Goal: Contribute content

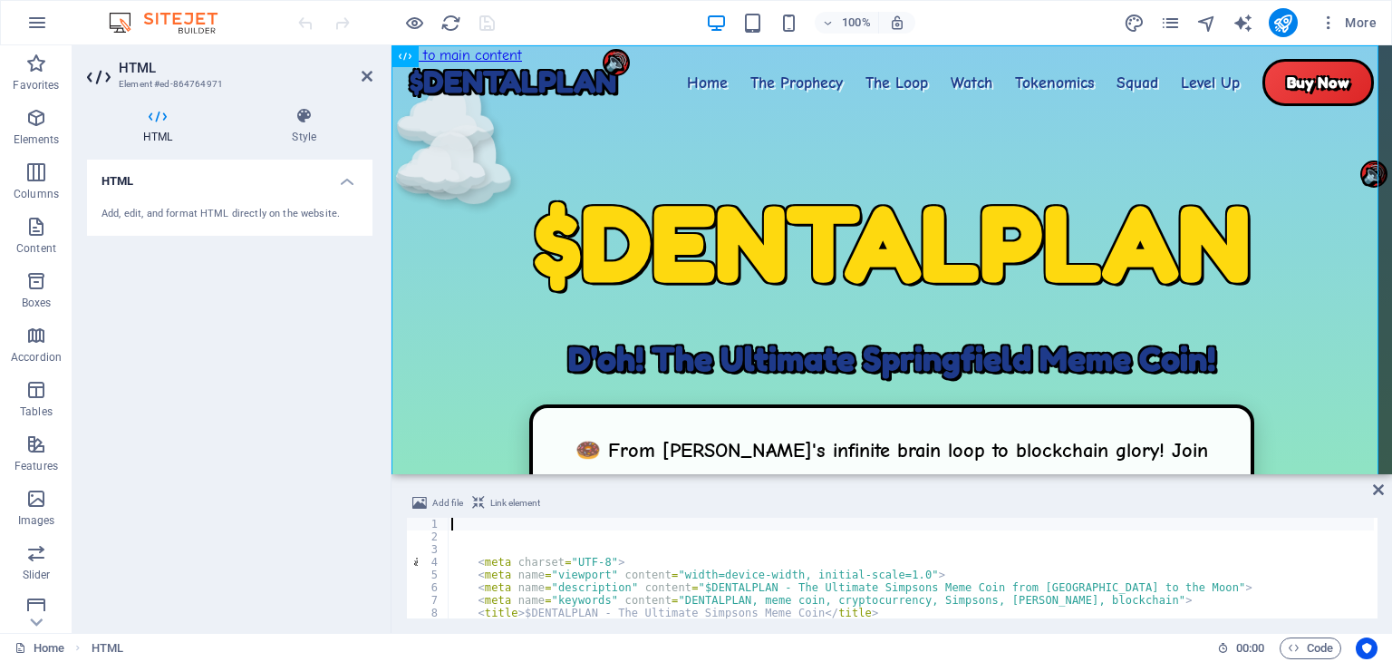
click at [899, 585] on div "< meta charset = "UTF-8" > < meta name = "viewport" content = "width=device-wid…" at bounding box center [1237, 579] width 1578 height 122
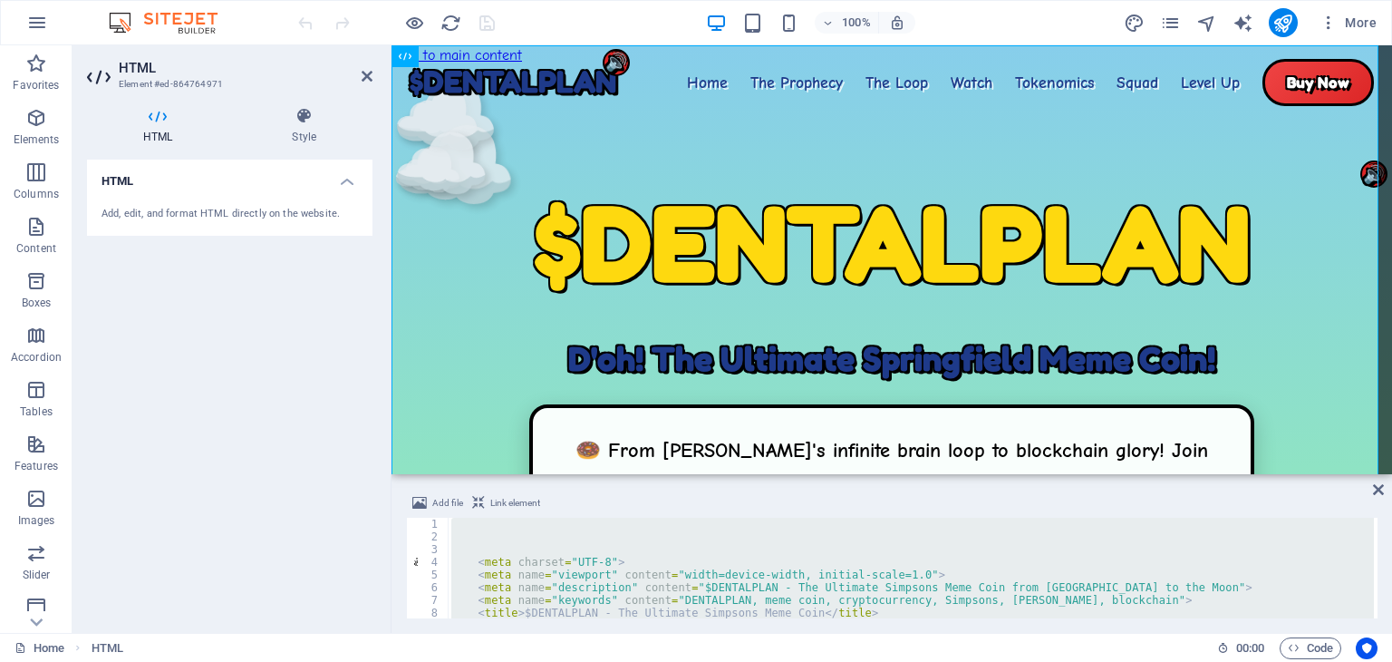
type textarea "width: 30"
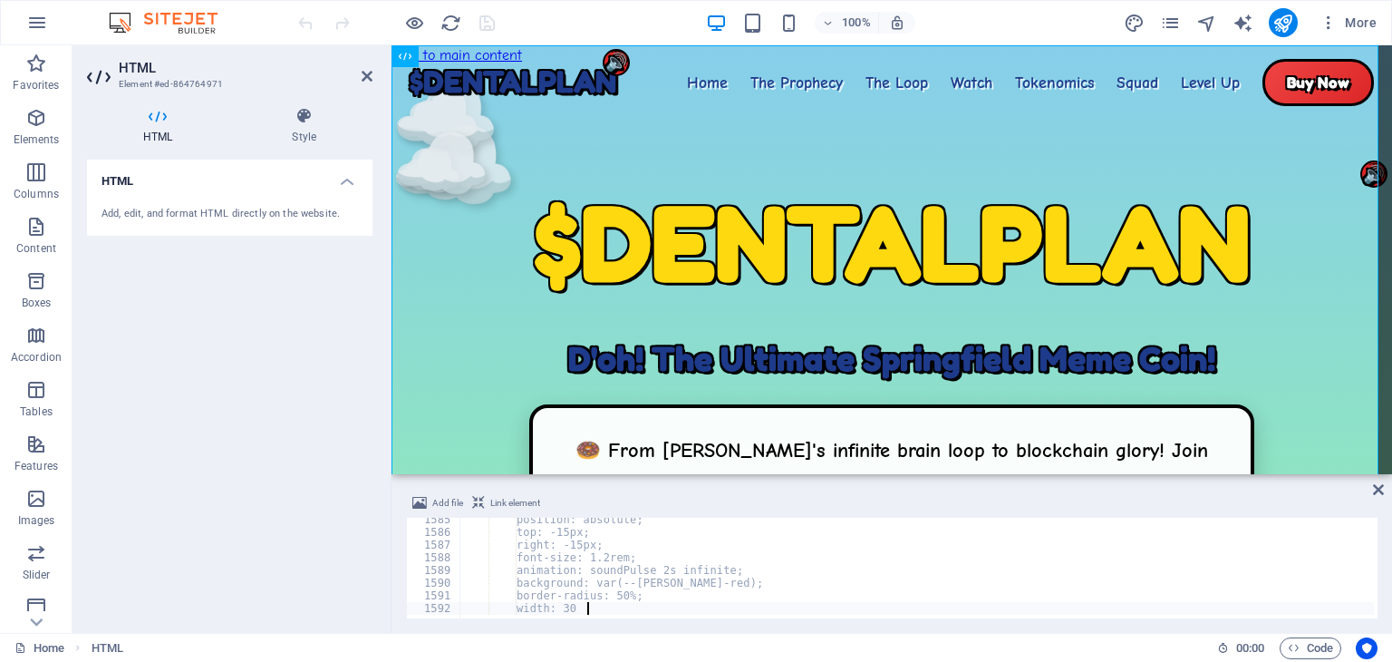
scroll to position [20108, 0]
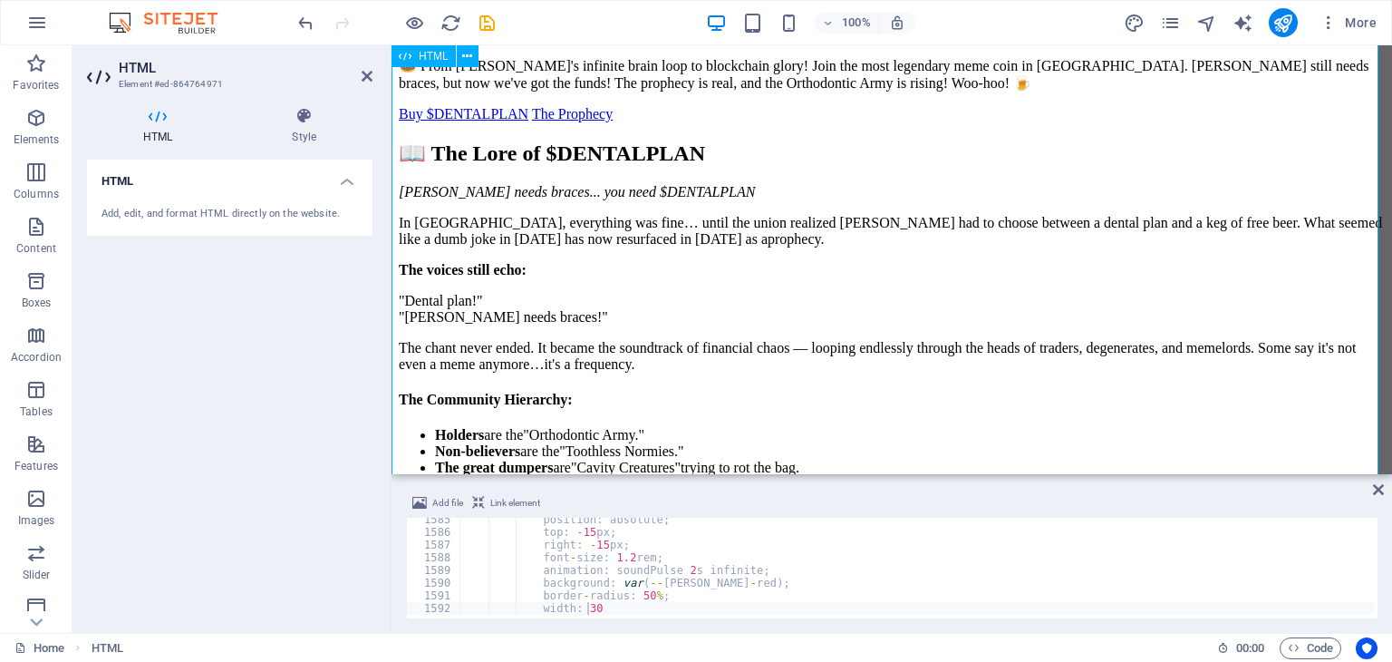
scroll to position [3953, 0]
